Goal: Find specific page/section: Find specific page/section

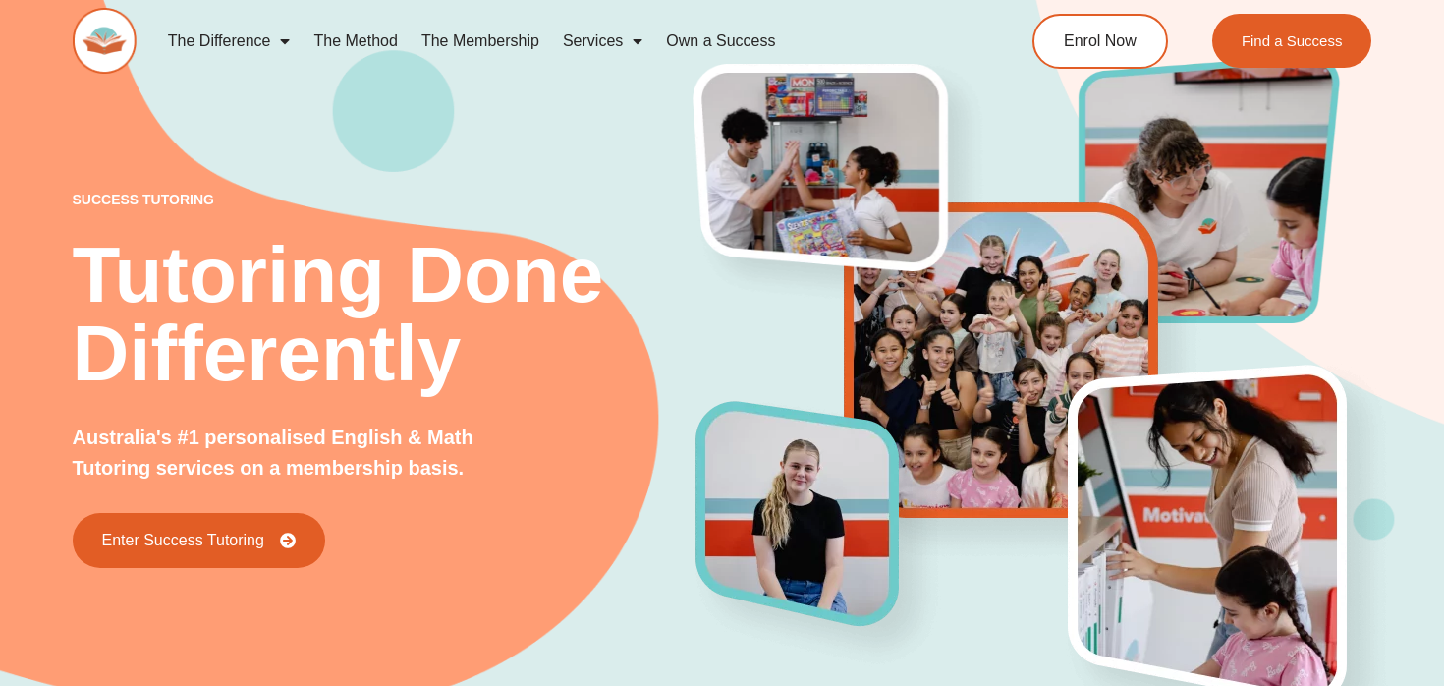
click at [269, 36] on link "The Difference" at bounding box center [229, 41] width 146 height 45
click at [300, 39] on link "The Difference" at bounding box center [229, 41] width 146 height 45
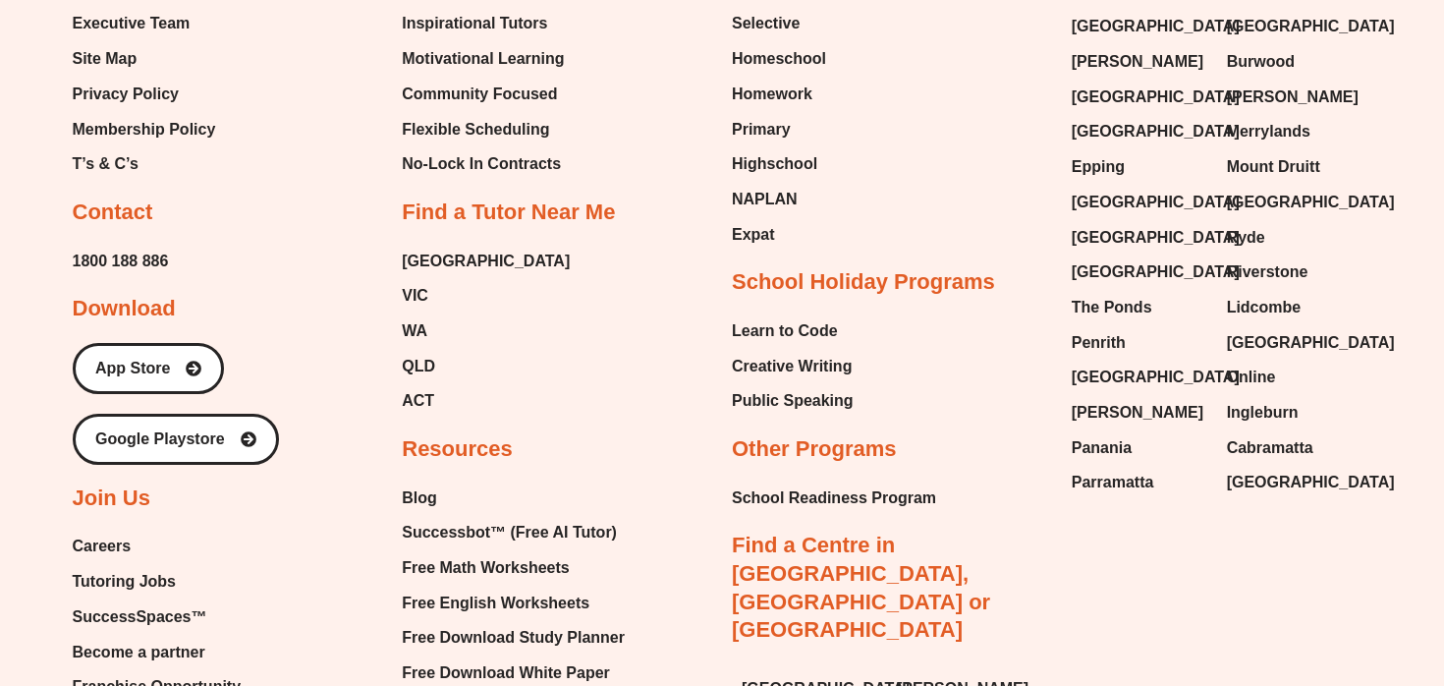
scroll to position [6348, 0]
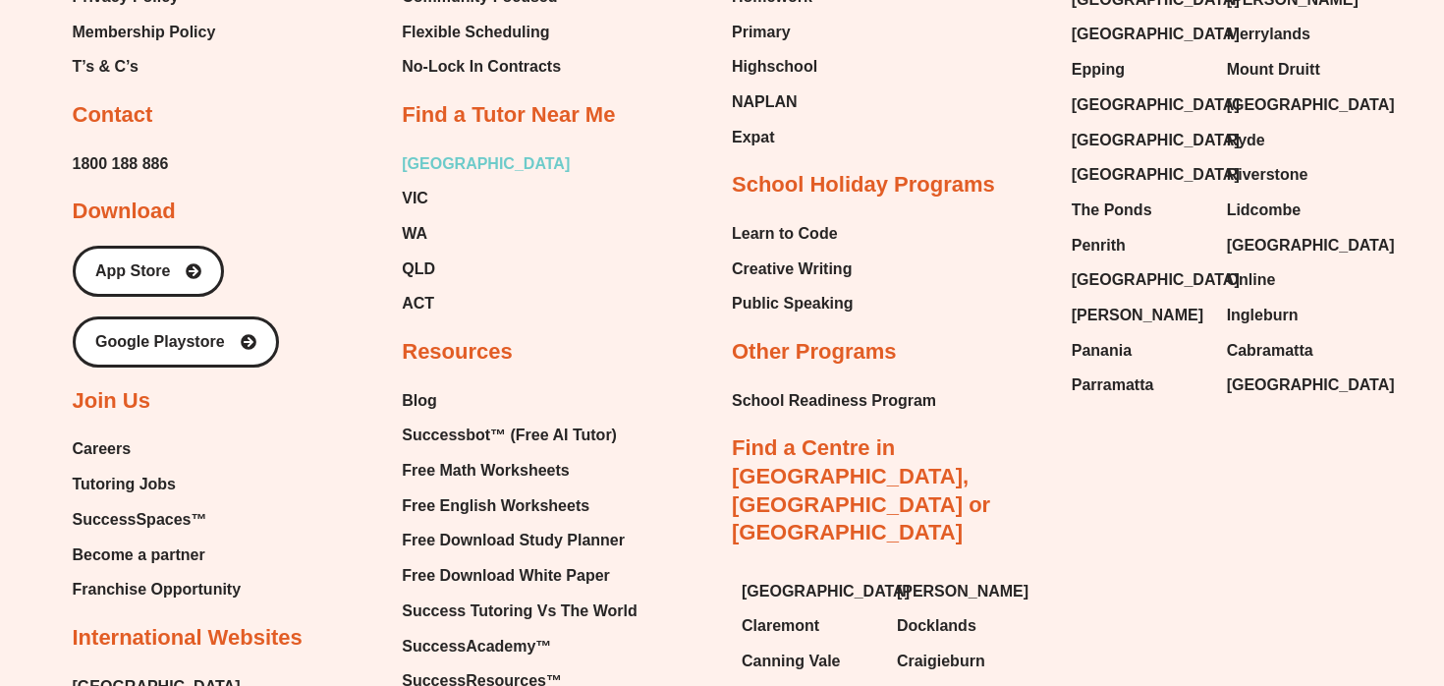
click at [418, 171] on span "[GEOGRAPHIC_DATA]" at bounding box center [486, 163] width 168 height 29
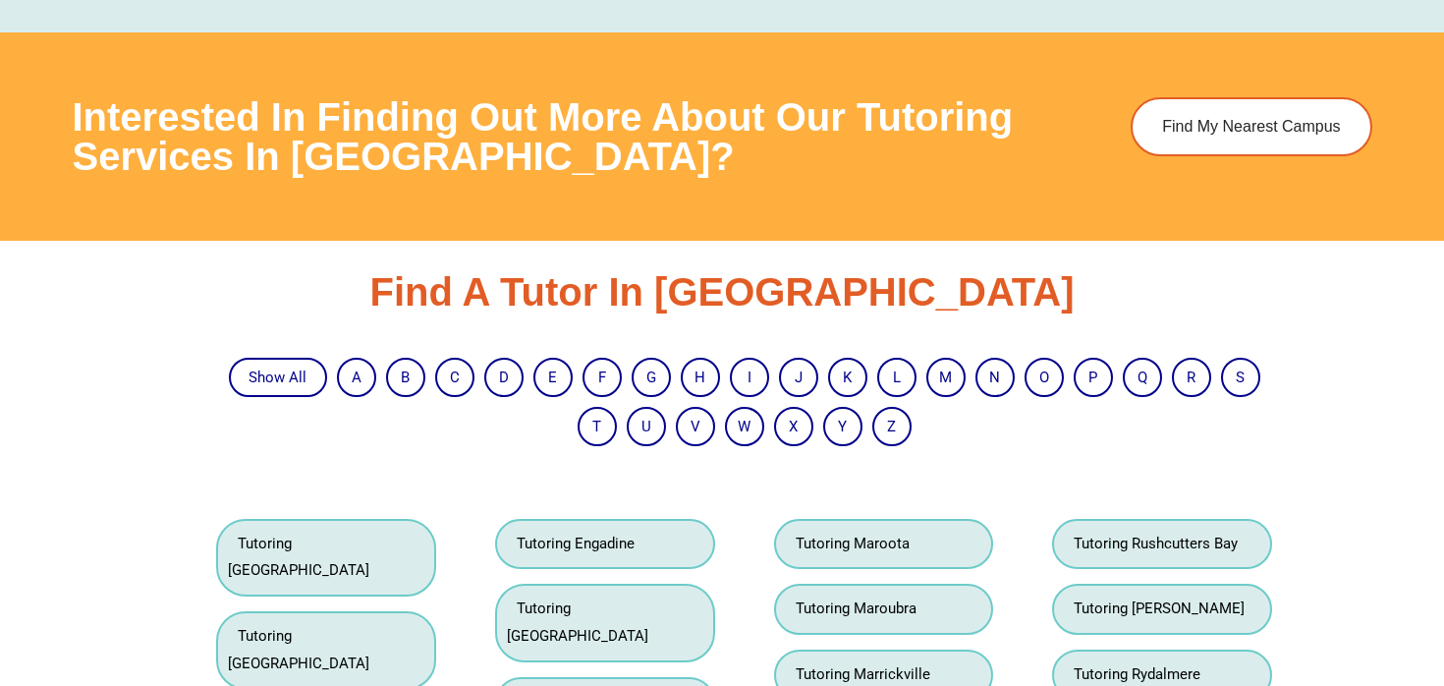
scroll to position [3211, 0]
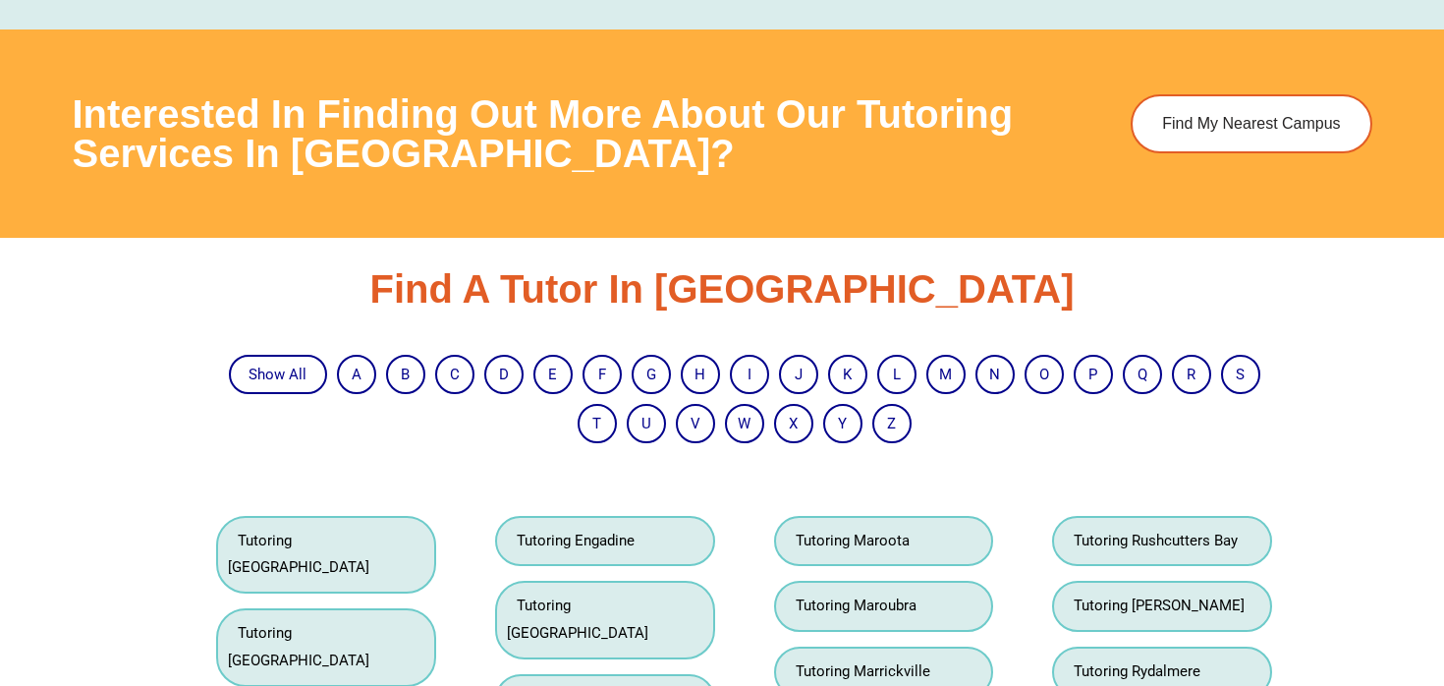
click at [653, 350] on ul "Show All A B C D E F G H I J K L M N O P Q R S T U V W X Y Z" at bounding box center [744, 399] width 1076 height 98
click at [659, 355] on li "G" at bounding box center [651, 374] width 39 height 39
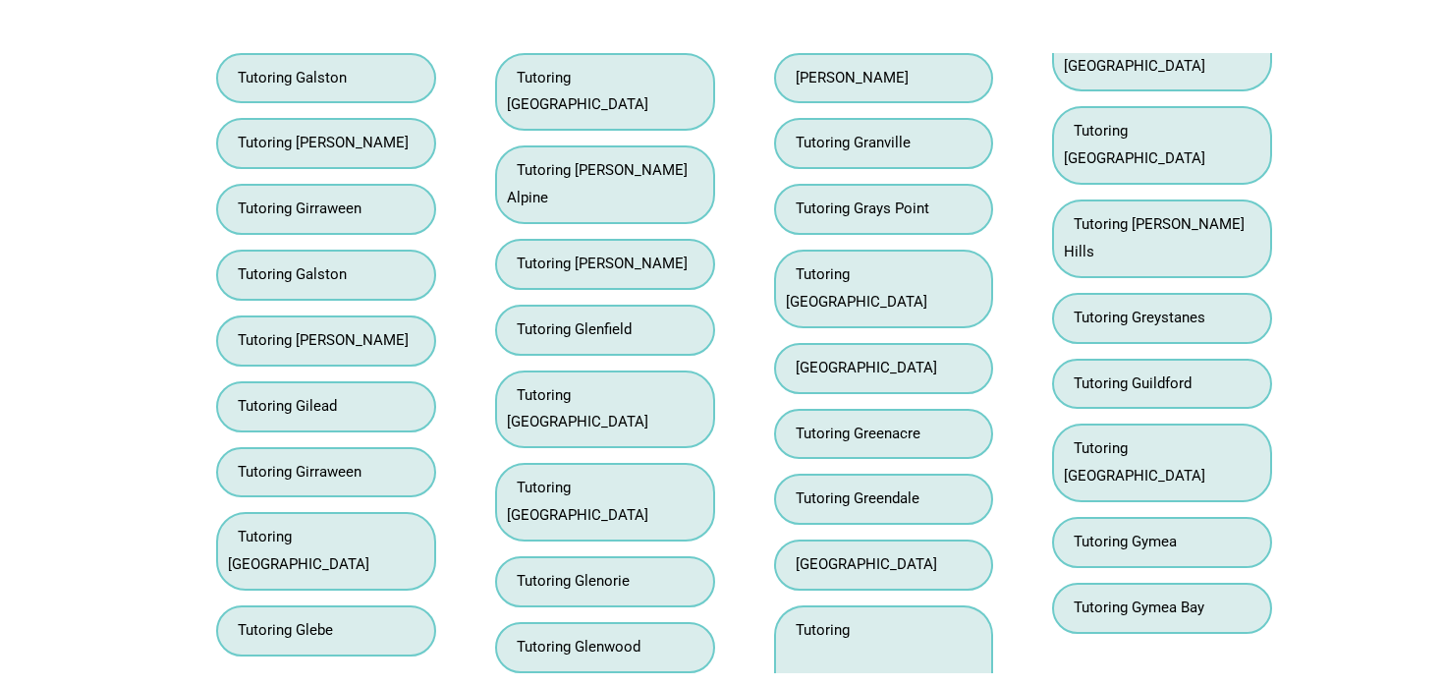
scroll to position [3676, 0]
